Goal: Information Seeking & Learning: Learn about a topic

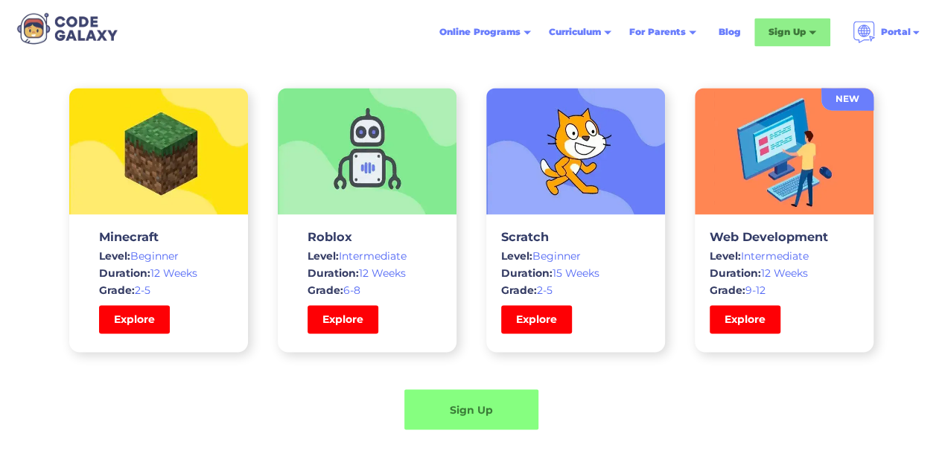
scroll to position [3870, 0]
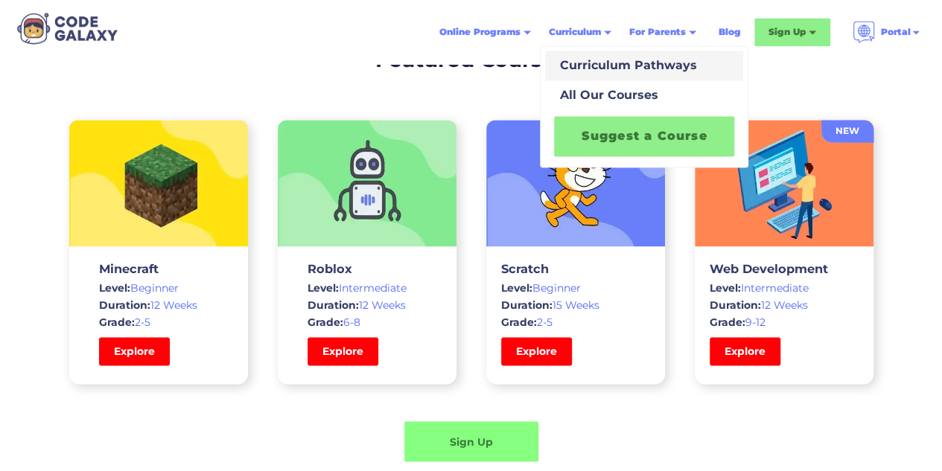
click at [587, 60] on div "Curriculum Pathways" at bounding box center [625, 66] width 143 height 18
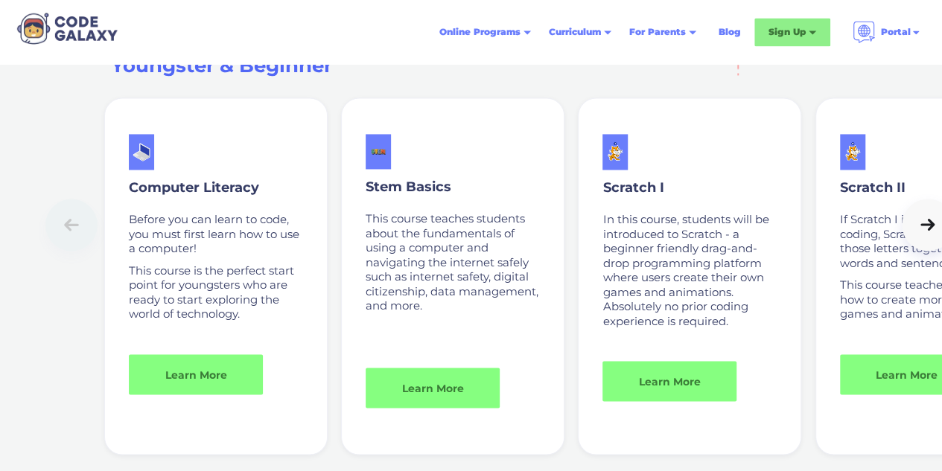
scroll to position [1116, 0]
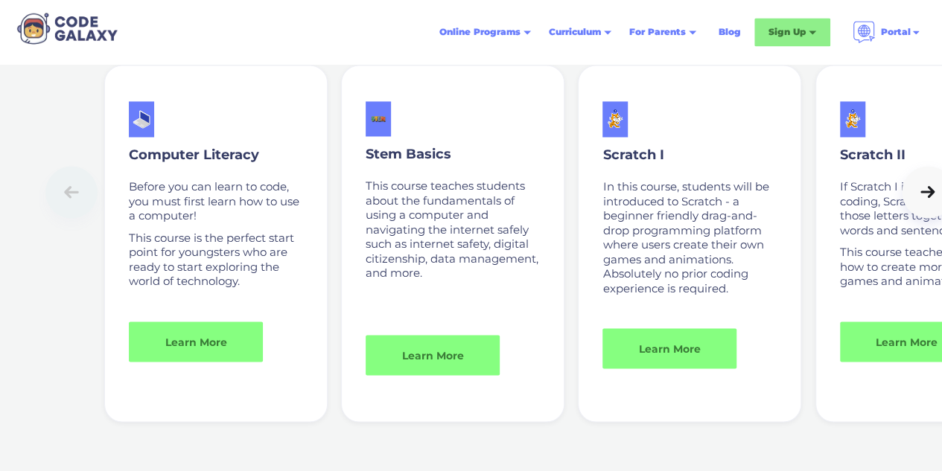
click at [917, 185] on icon at bounding box center [927, 192] width 21 height 15
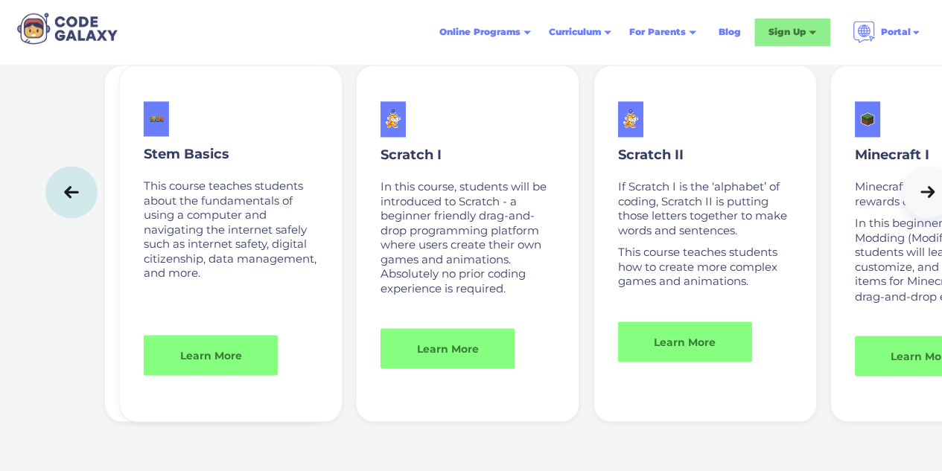
click at [917, 185] on icon at bounding box center [927, 192] width 21 height 15
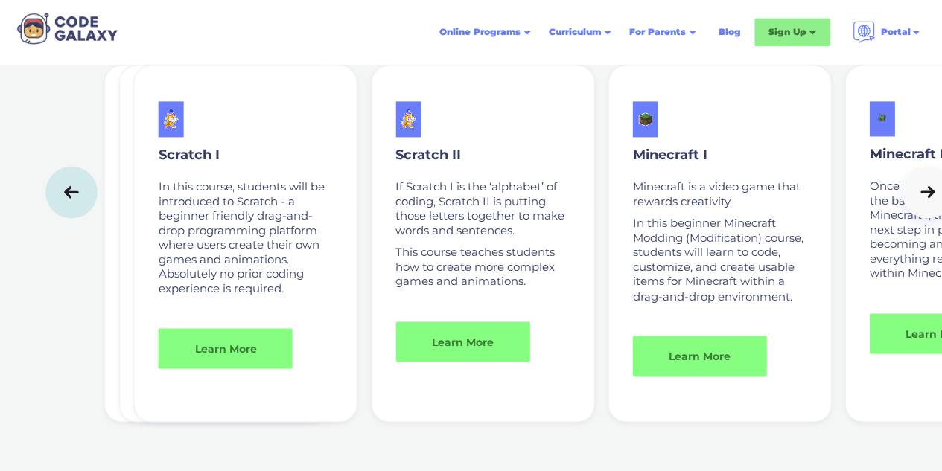
click at [917, 185] on icon at bounding box center [927, 192] width 21 height 15
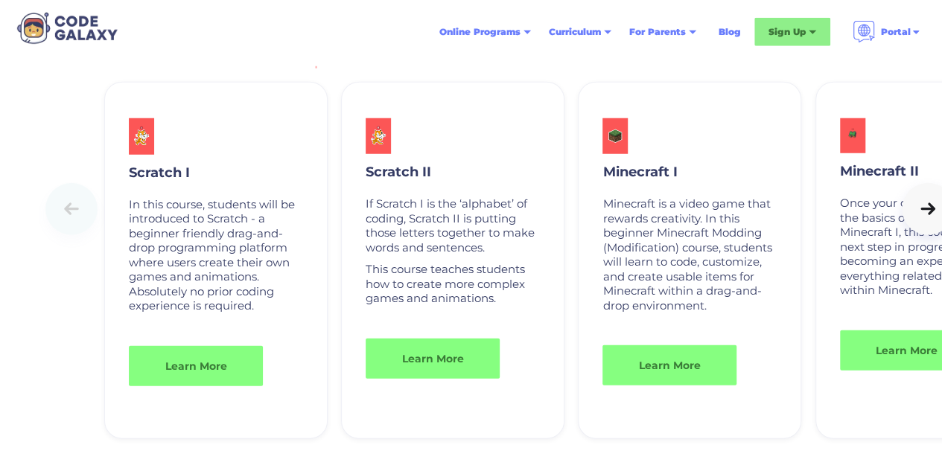
scroll to position [2010, 0]
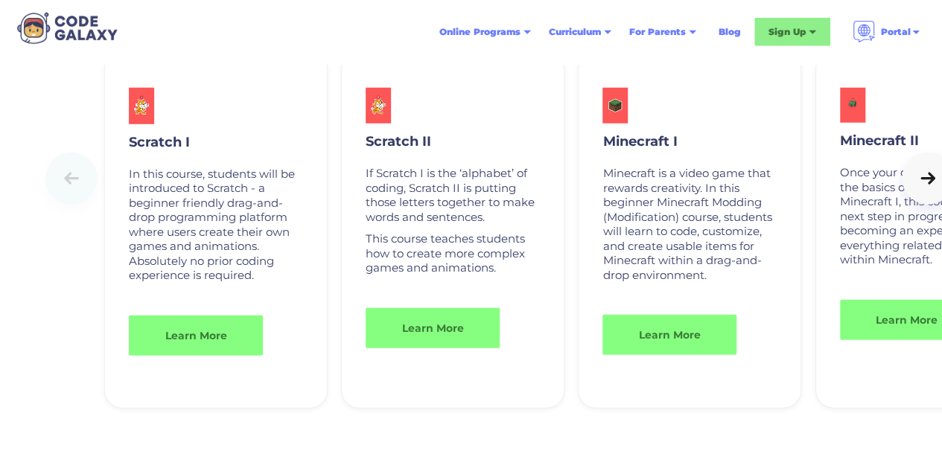
click at [917, 186] on icon at bounding box center [927, 178] width 21 height 15
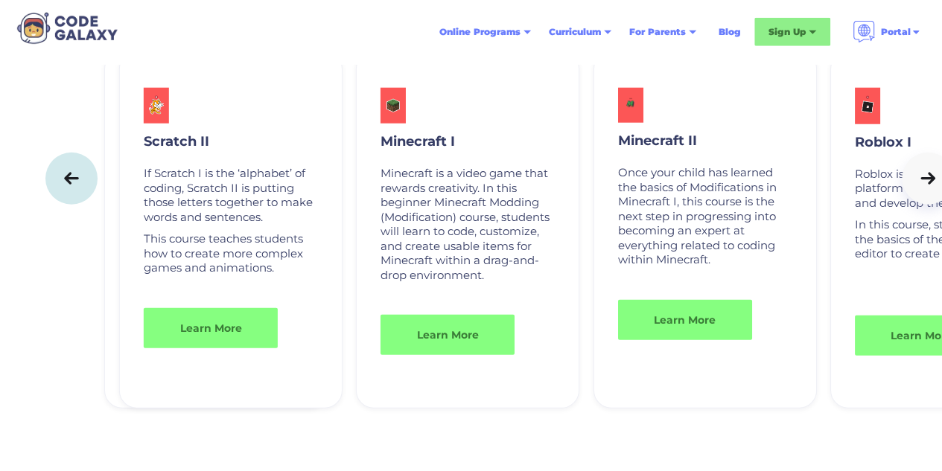
click at [917, 186] on icon at bounding box center [927, 178] width 21 height 15
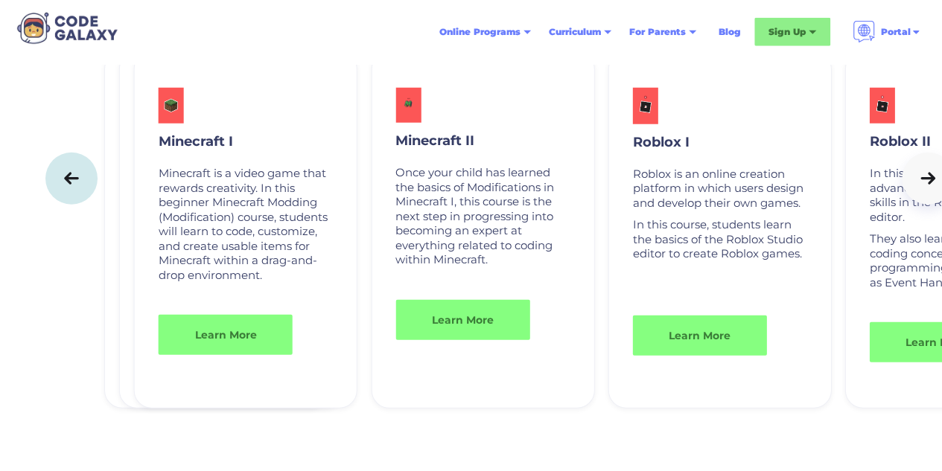
click at [917, 186] on icon at bounding box center [927, 178] width 21 height 15
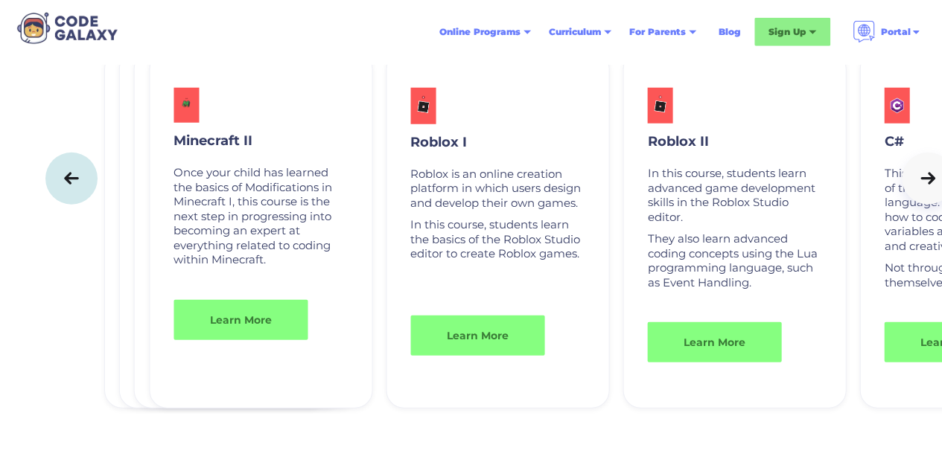
click at [917, 186] on icon at bounding box center [927, 178] width 21 height 15
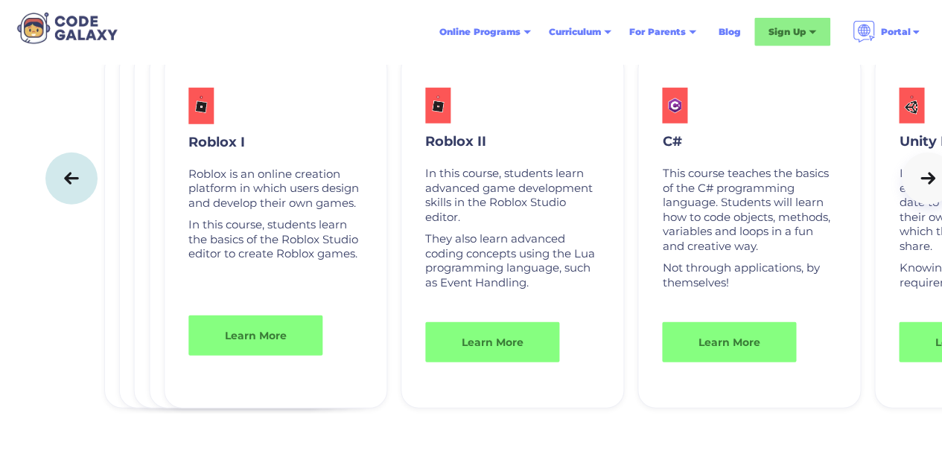
click at [917, 186] on icon at bounding box center [927, 178] width 21 height 15
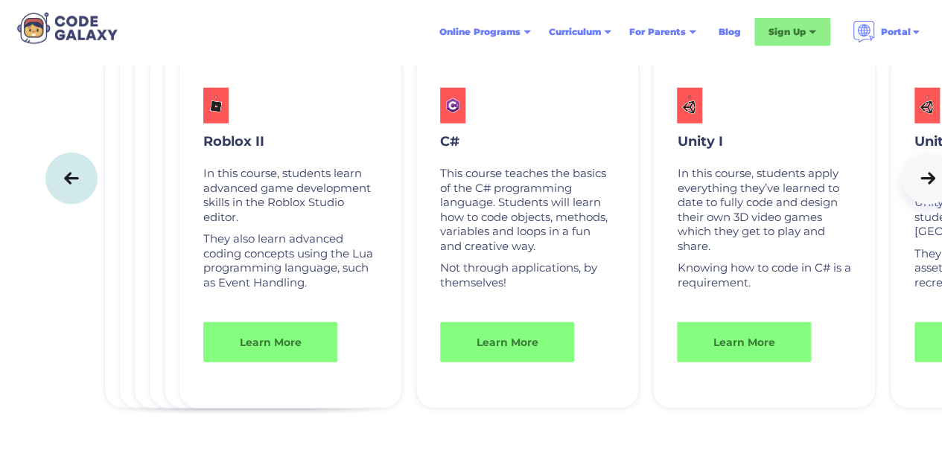
click at [917, 186] on icon at bounding box center [927, 178] width 21 height 15
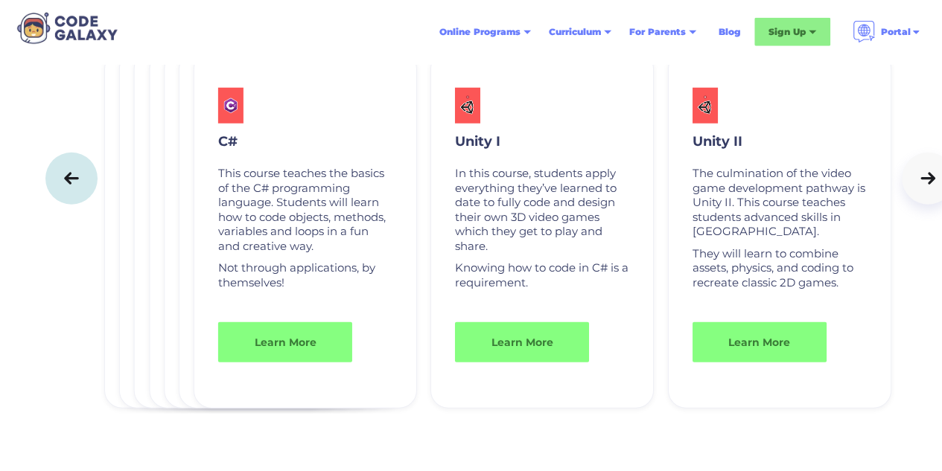
click at [917, 186] on icon at bounding box center [927, 178] width 21 height 15
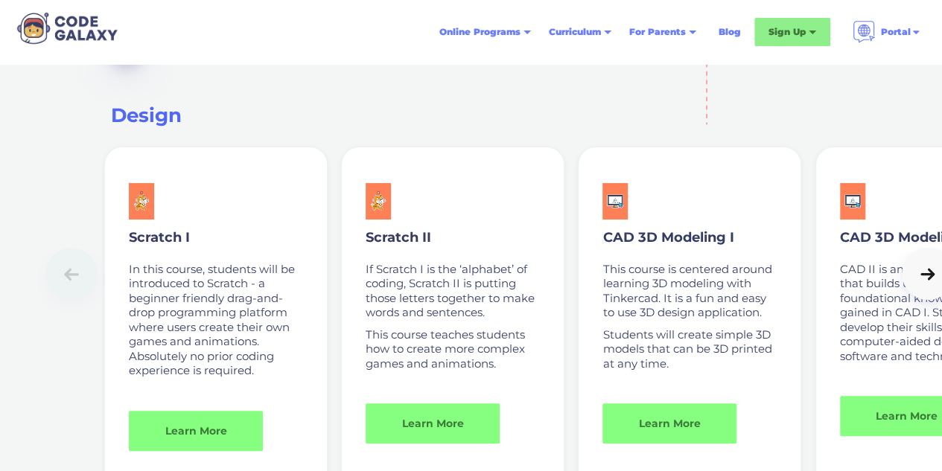
scroll to position [2828, 0]
